Goal: Task Accomplishment & Management: Complete application form

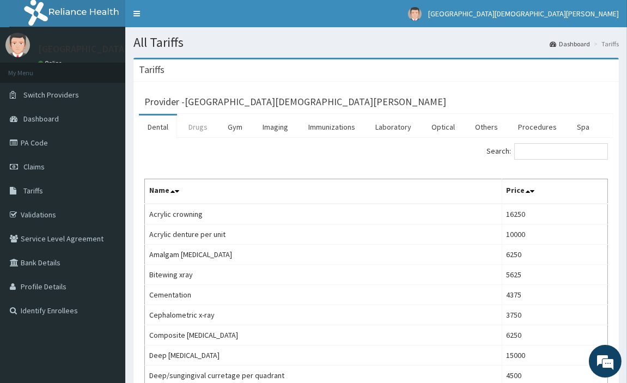
click at [199, 126] on link "Drugs" at bounding box center [198, 126] width 36 height 23
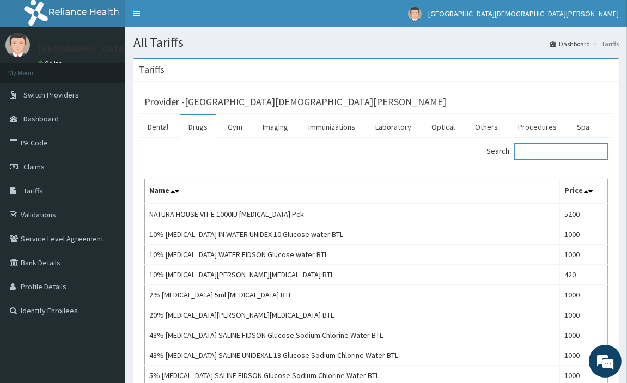
click at [576, 151] on input "Search:" at bounding box center [561, 151] width 94 height 16
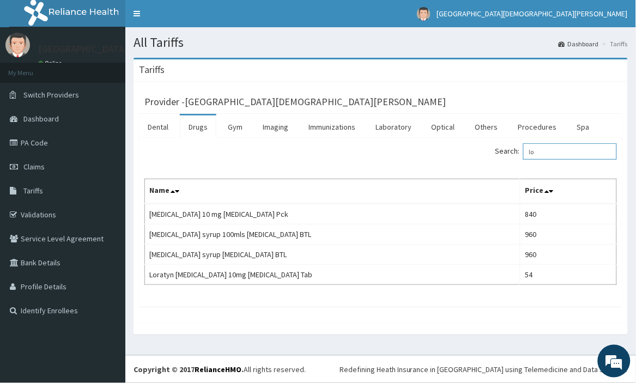
type input "l"
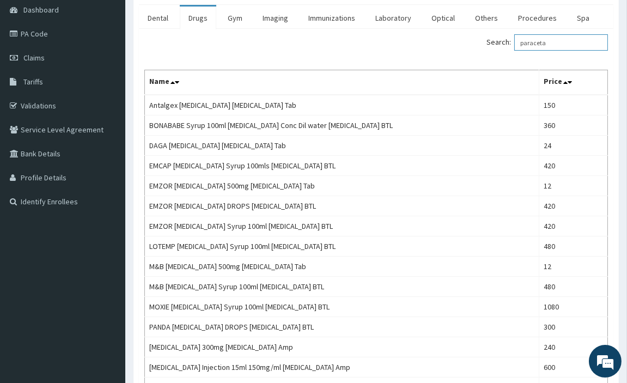
scroll to position [127, 0]
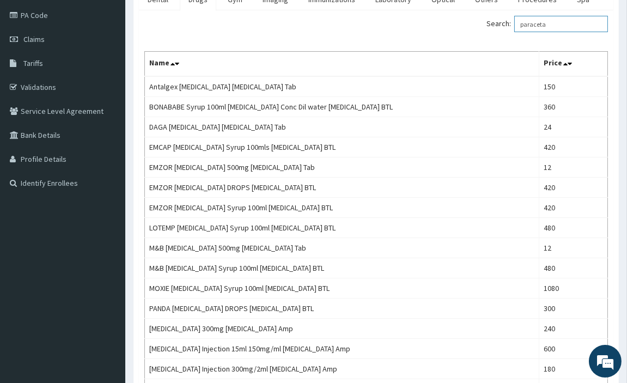
click at [568, 22] on input "paraceta" at bounding box center [561, 24] width 94 height 16
type input "p"
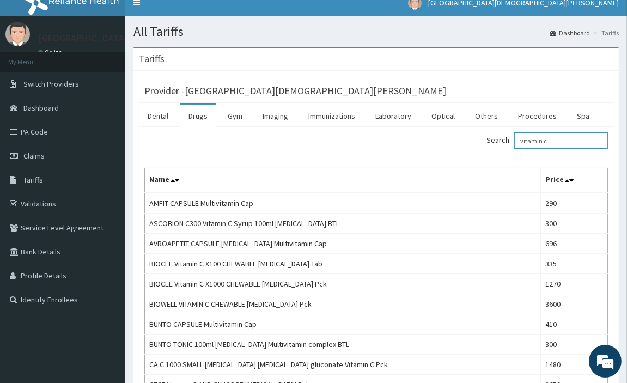
scroll to position [0, 0]
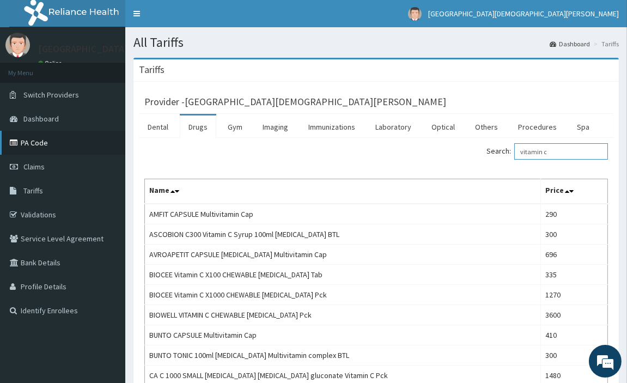
type input "vitamin c"
click at [35, 140] on link "PA Code" at bounding box center [62, 143] width 125 height 24
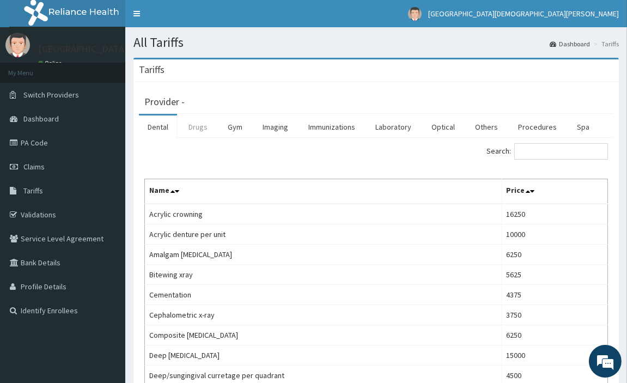
click at [200, 125] on link "Drugs" at bounding box center [198, 126] width 36 height 23
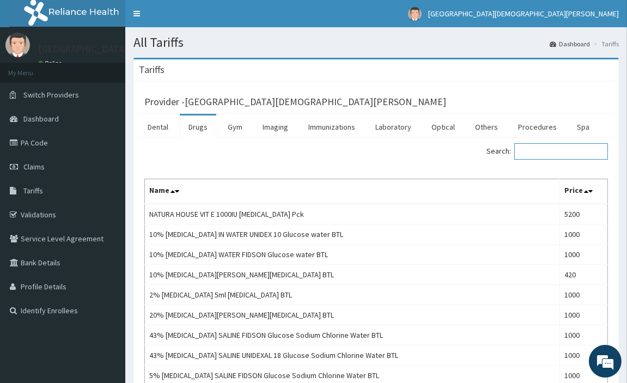
click at [563, 153] on input "Search:" at bounding box center [561, 151] width 94 height 16
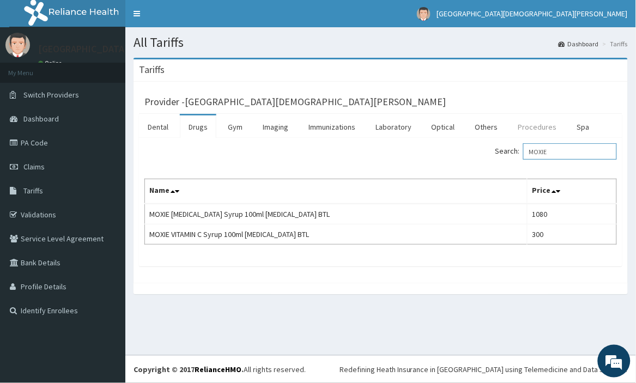
type input "MOXIE"
click at [548, 126] on link "Procedures" at bounding box center [537, 126] width 56 height 23
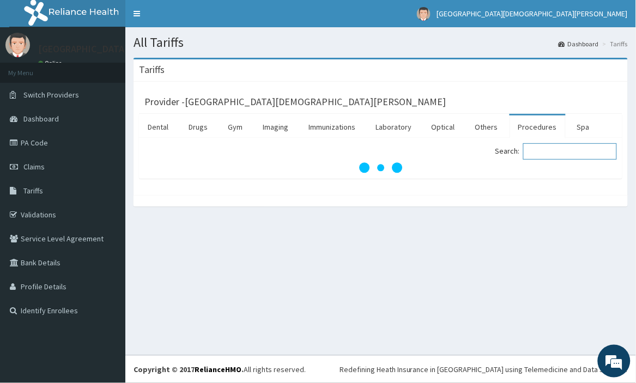
click at [567, 149] on input "Search:" at bounding box center [570, 151] width 94 height 16
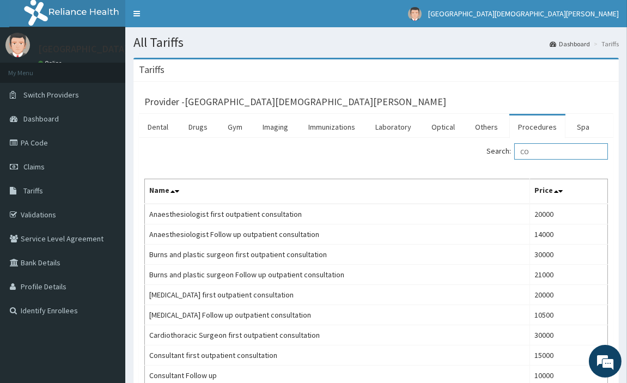
type input "C"
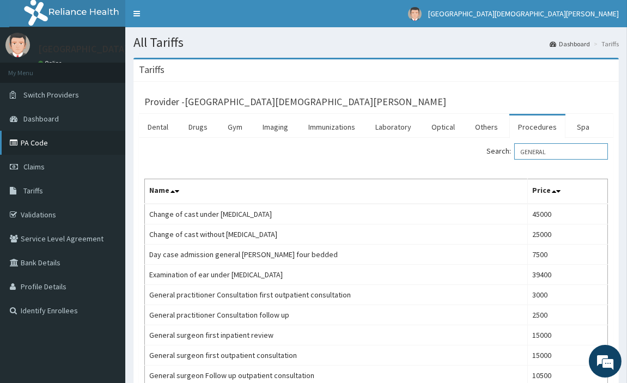
type input "GENERAL"
click at [94, 150] on link "PA Code" at bounding box center [62, 143] width 125 height 24
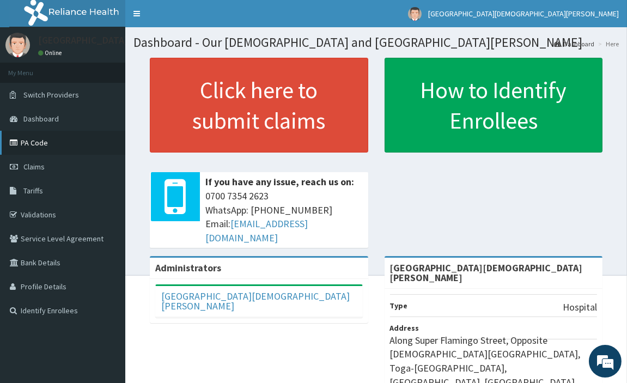
click at [33, 143] on link "PA Code" at bounding box center [62, 143] width 125 height 24
click at [20, 140] on link "PA Code" at bounding box center [62, 143] width 125 height 24
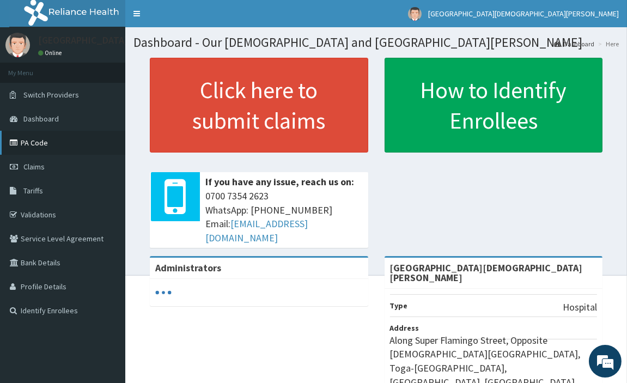
click at [37, 143] on link "PA Code" at bounding box center [62, 143] width 125 height 24
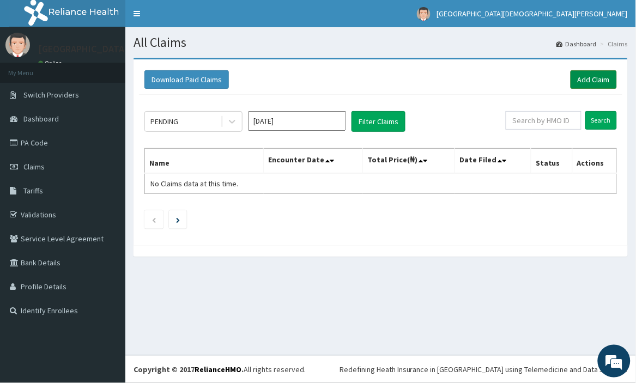
click at [590, 78] on link "Add Claim" at bounding box center [593, 79] width 46 height 19
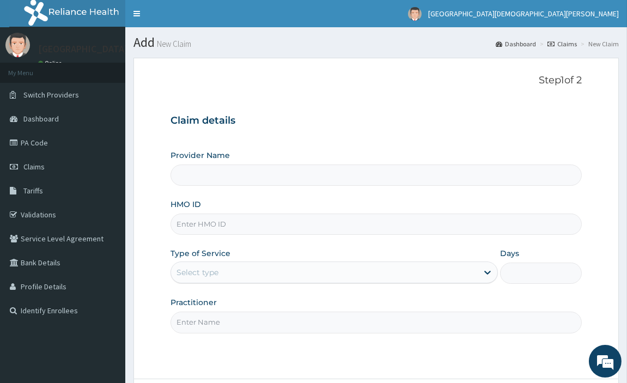
type input "[GEOGRAPHIC_DATA][DEMOGRAPHIC_DATA][PERSON_NAME]"
click at [356, 226] on input "HMO ID" at bounding box center [376, 223] width 412 height 21
type input "OLF/10037/B"
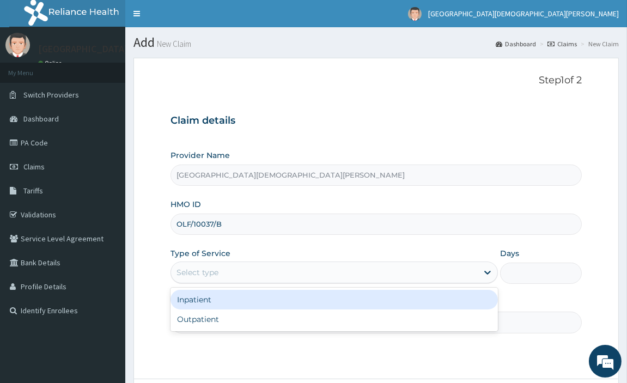
click at [278, 270] on div "Select type" at bounding box center [324, 272] width 307 height 17
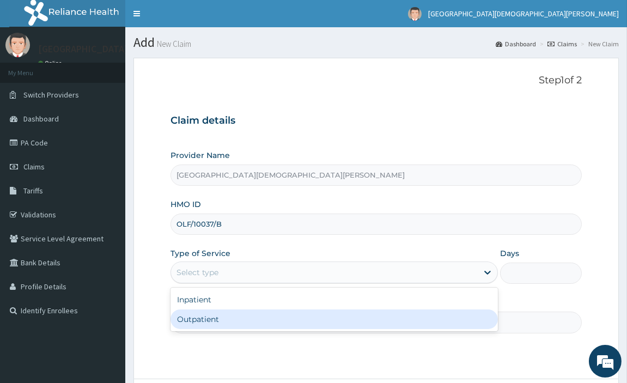
click at [246, 319] on div "Outpatient" at bounding box center [333, 319] width 327 height 20
type input "1"
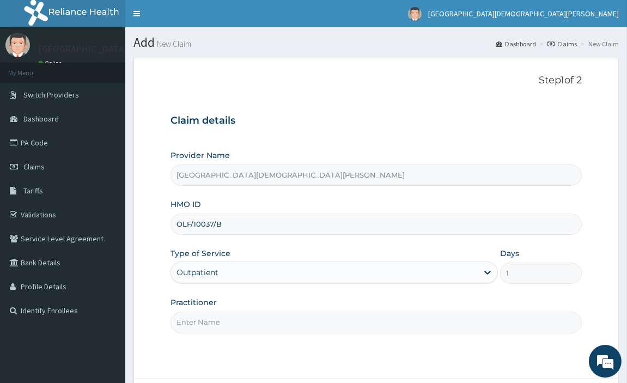
click at [246, 319] on input "Practitioner" at bounding box center [376, 322] width 412 height 21
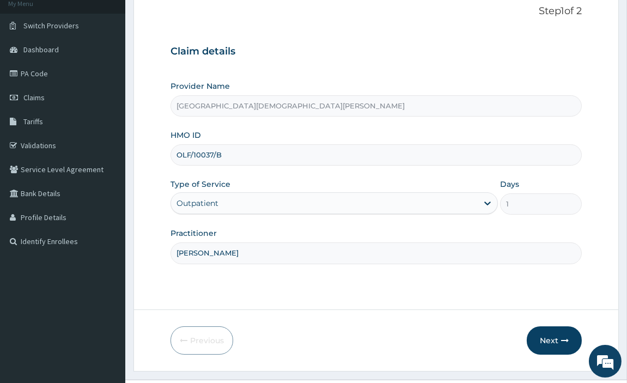
scroll to position [94, 0]
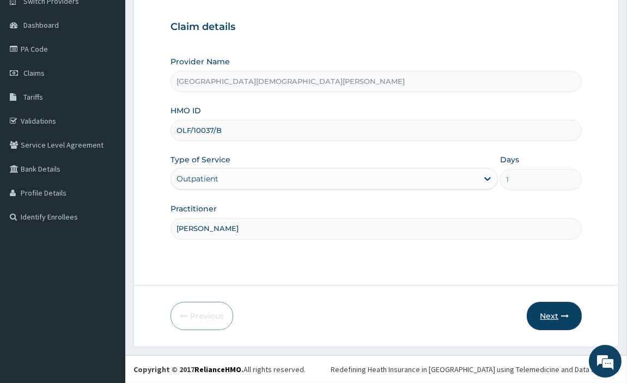
type input "DR CHRISTOPHER NWABUISI"
click at [555, 309] on button "Next" at bounding box center [554, 316] width 55 height 28
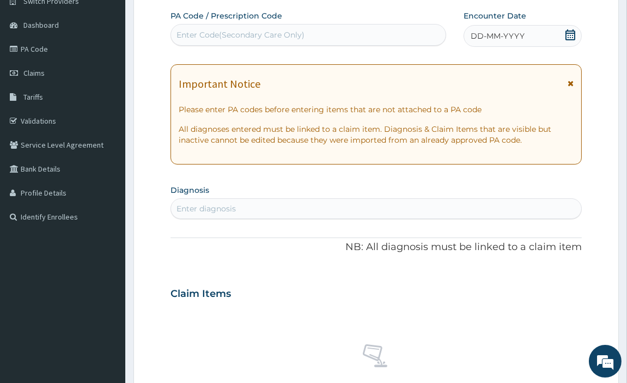
click at [385, 33] on div "Enter Code(Secondary Care Only)" at bounding box center [308, 34] width 275 height 17
paste input "PA/305BFD"
type input "PA/305BFD"
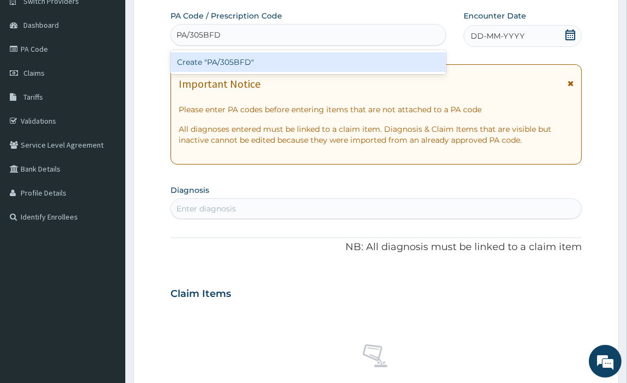
click at [384, 57] on div "Create "PA/305BFD"" at bounding box center [308, 62] width 276 height 20
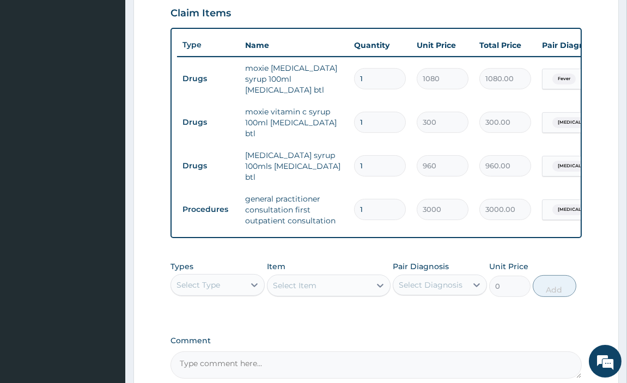
scroll to position [478, 0]
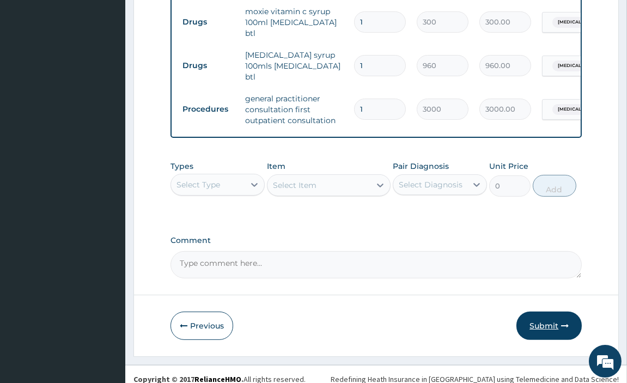
click at [558, 313] on button "Submit" at bounding box center [548, 326] width 65 height 28
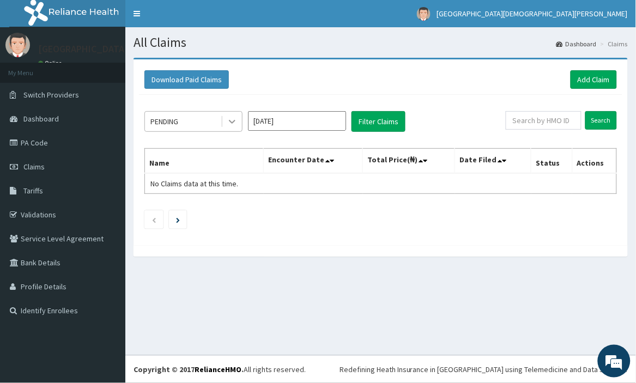
click at [224, 121] on div at bounding box center [232, 122] width 20 height 20
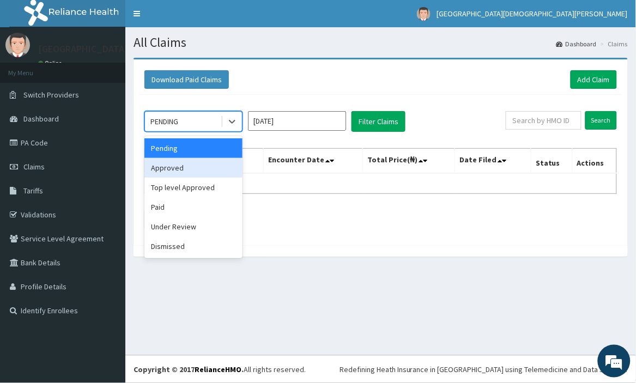
click at [210, 169] on div "Approved" at bounding box center [193, 168] width 98 height 20
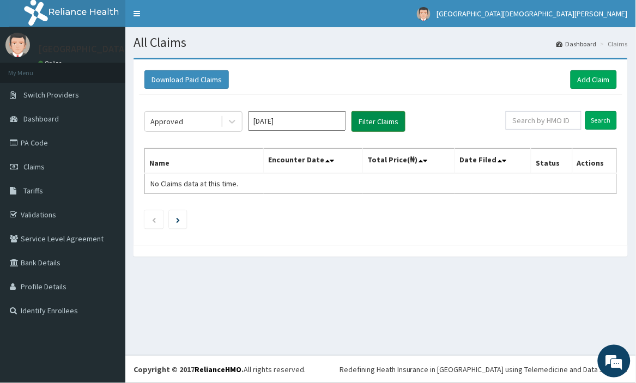
click at [373, 116] on button "Filter Claims" at bounding box center [378, 121] width 54 height 21
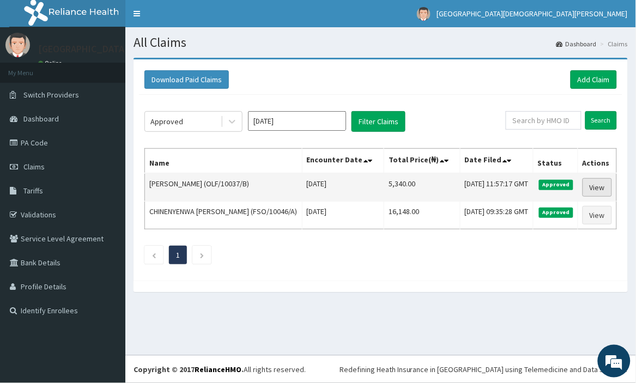
click at [598, 194] on link "View" at bounding box center [596, 187] width 29 height 19
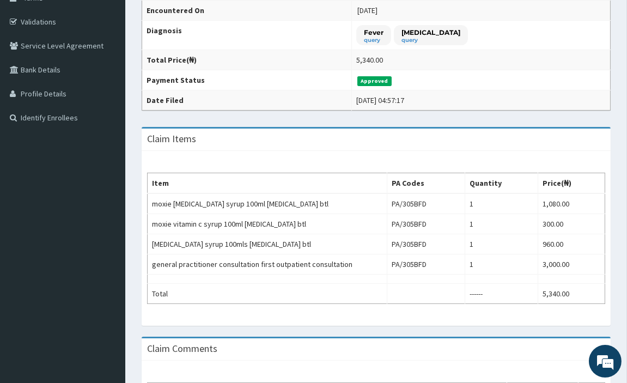
scroll to position [193, 0]
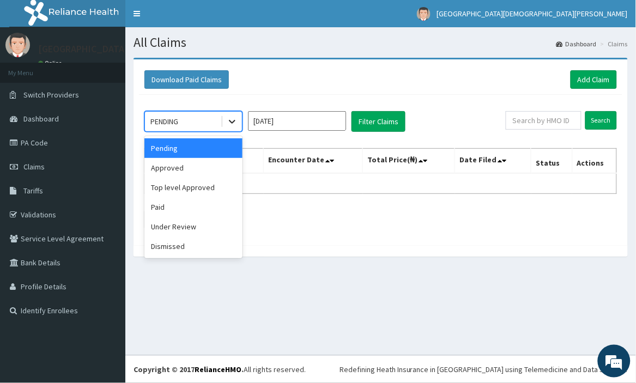
click at [232, 126] on icon at bounding box center [232, 121] width 11 height 11
click at [211, 173] on div "Approved" at bounding box center [193, 168] width 98 height 20
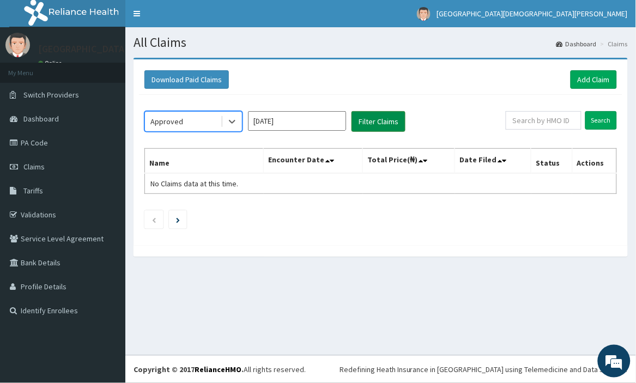
click at [400, 116] on button "Filter Claims" at bounding box center [378, 121] width 54 height 21
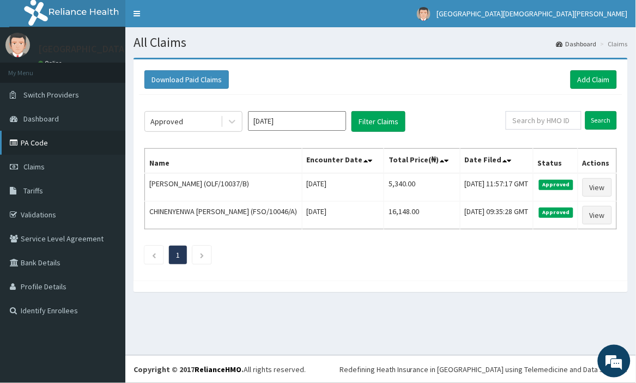
click at [37, 142] on link "PA Code" at bounding box center [62, 143] width 125 height 24
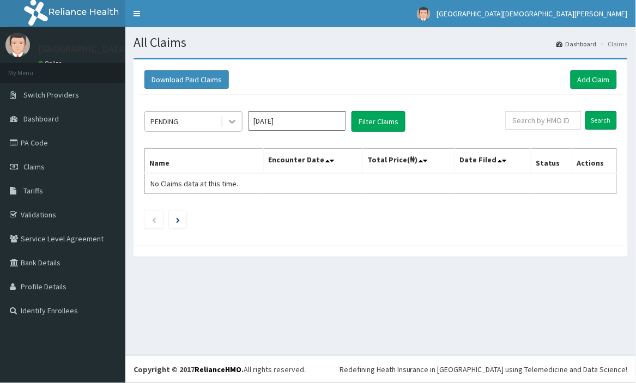
click at [231, 118] on icon at bounding box center [232, 121] width 11 height 11
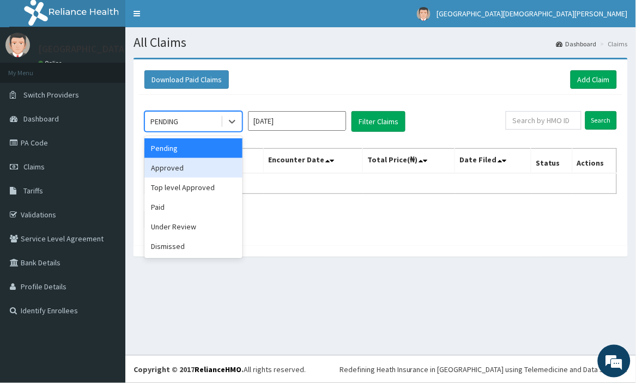
click at [213, 167] on div "Approved" at bounding box center [193, 168] width 98 height 20
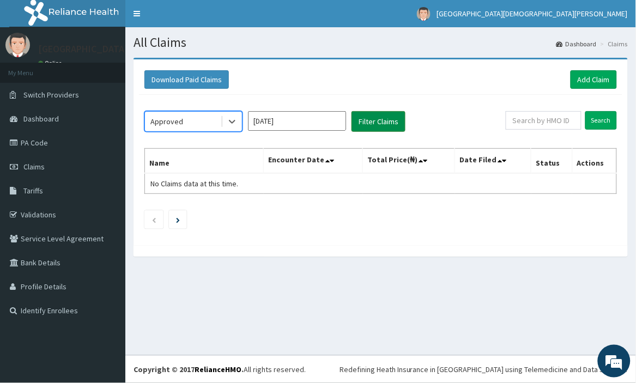
click at [378, 121] on button "Filter Claims" at bounding box center [378, 121] width 54 height 21
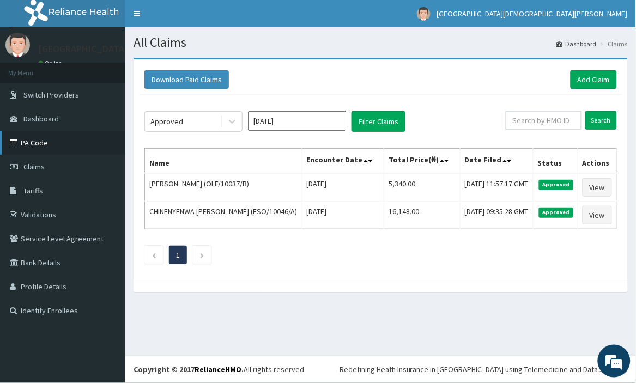
click at [40, 135] on link "PA Code" at bounding box center [62, 143] width 125 height 24
